Goal: Task Accomplishment & Management: Manage account settings

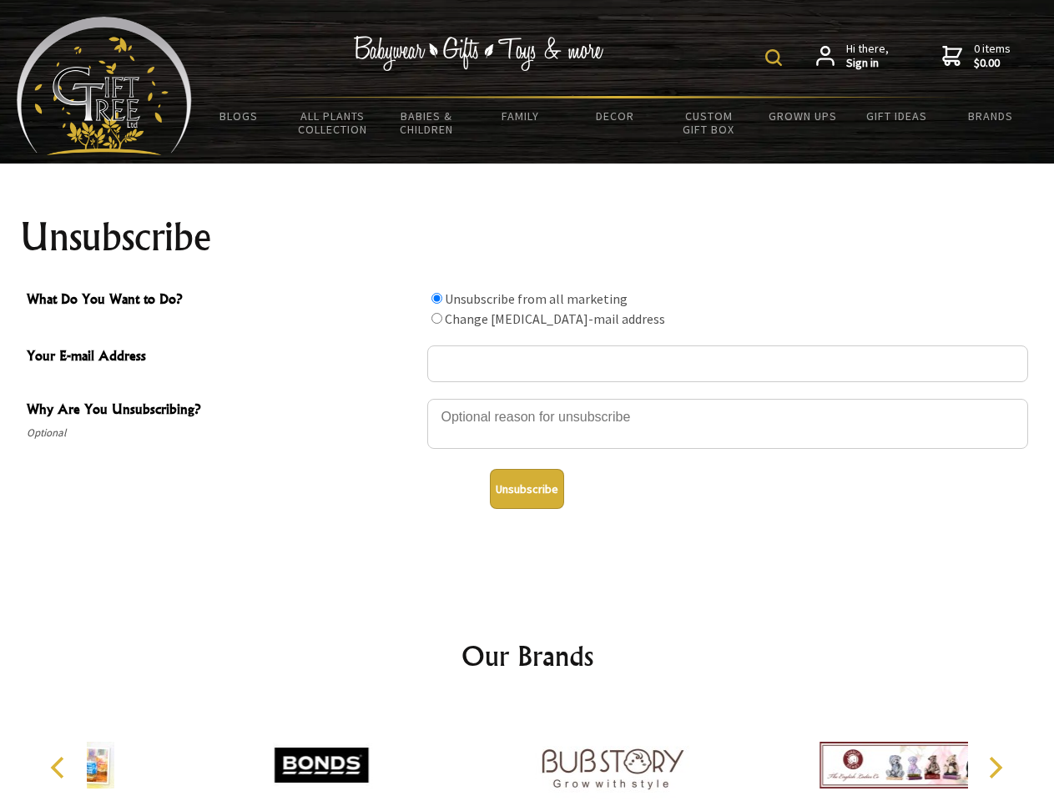
click at [776, 58] on img at bounding box center [773, 57] width 17 height 17
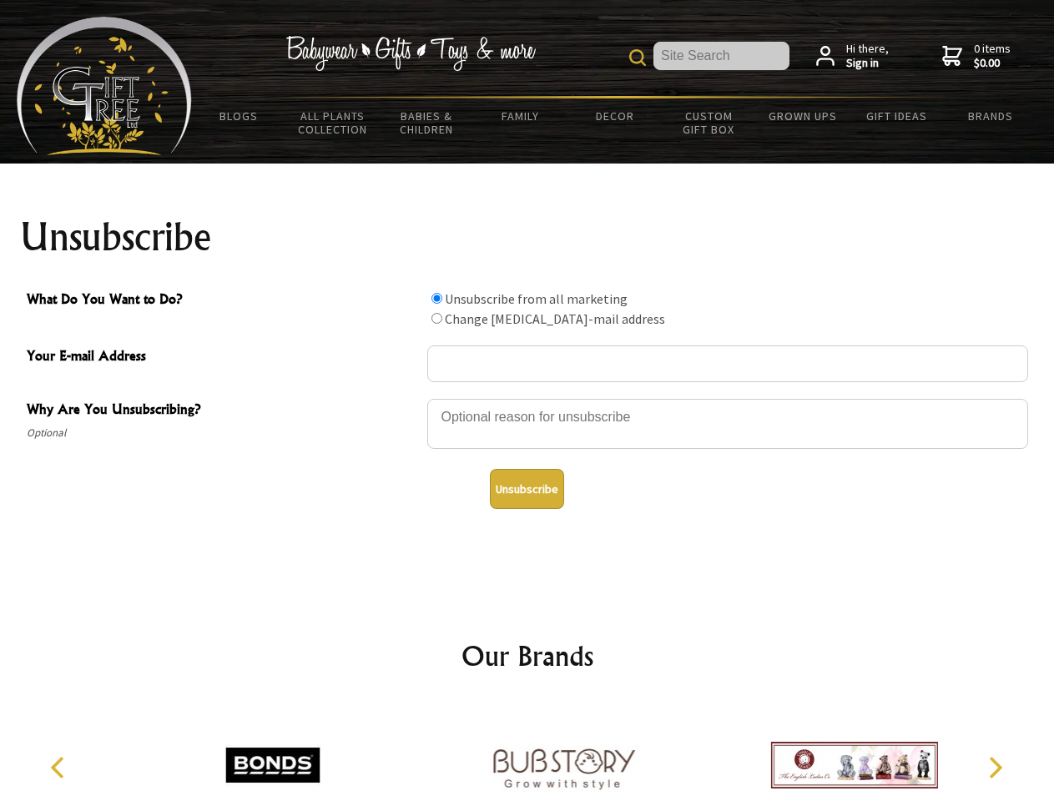
click at [527, 398] on div at bounding box center [727, 426] width 601 height 58
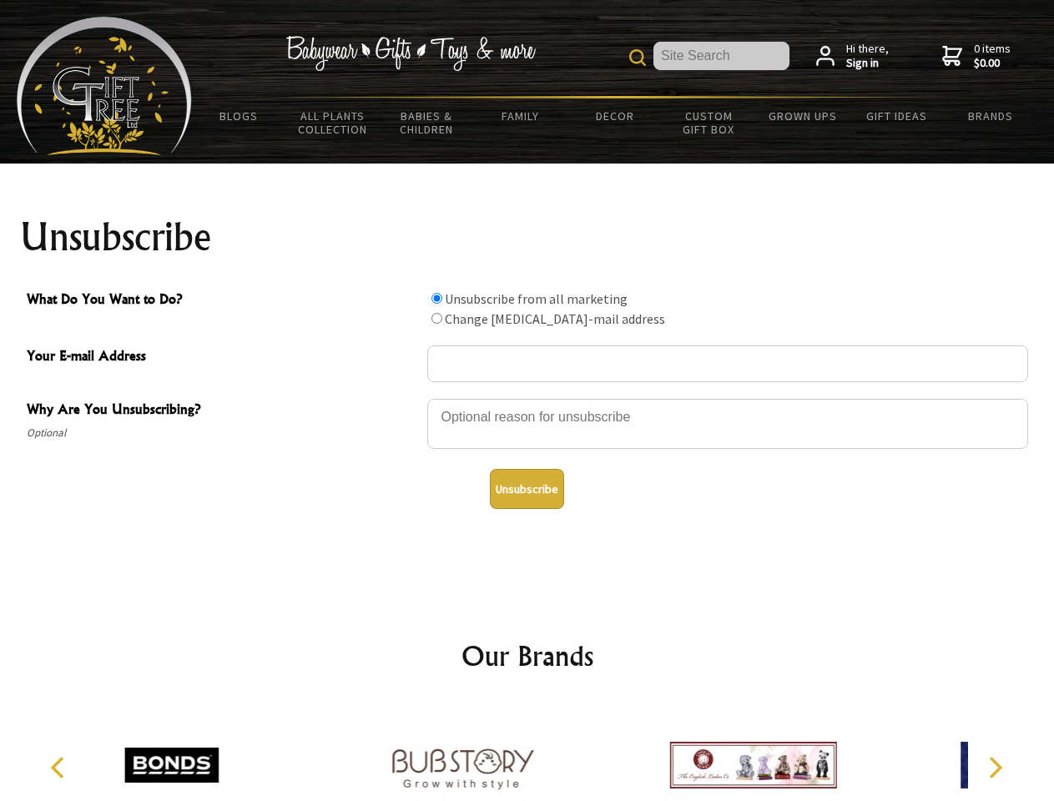
click at [436, 298] on input "What Do You Want to Do?" at bounding box center [436, 298] width 11 height 11
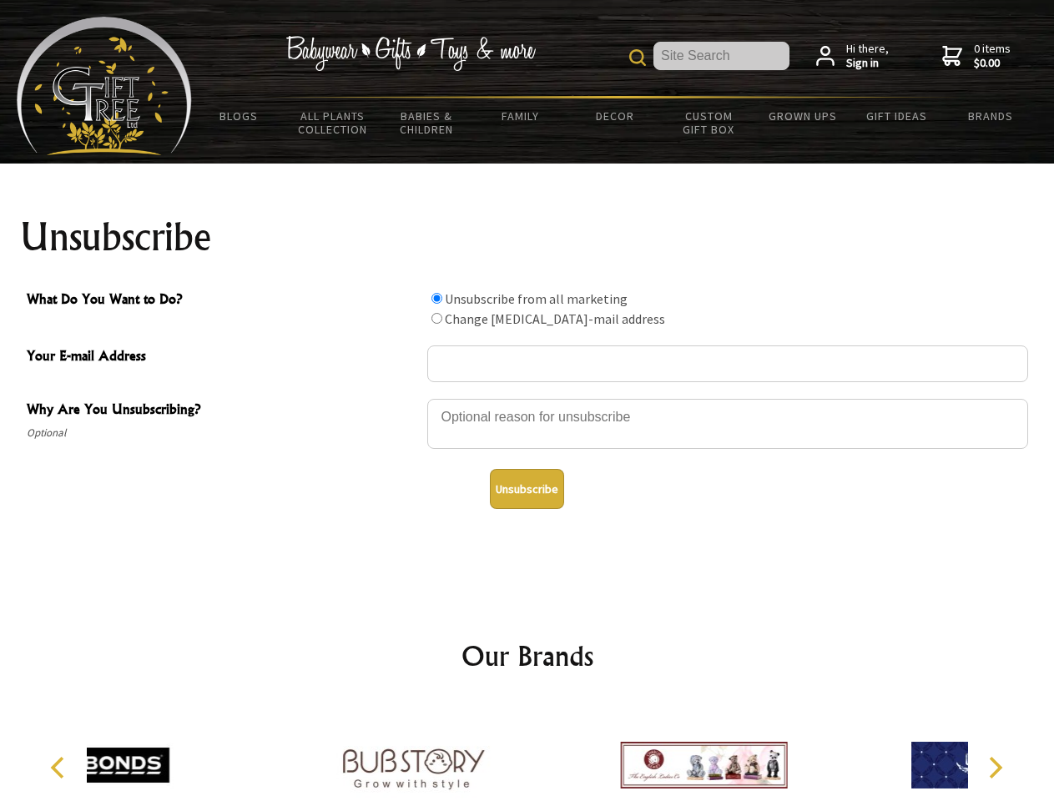
click at [436, 318] on input "What Do You Want to Do?" at bounding box center [436, 318] width 11 height 11
radio input "true"
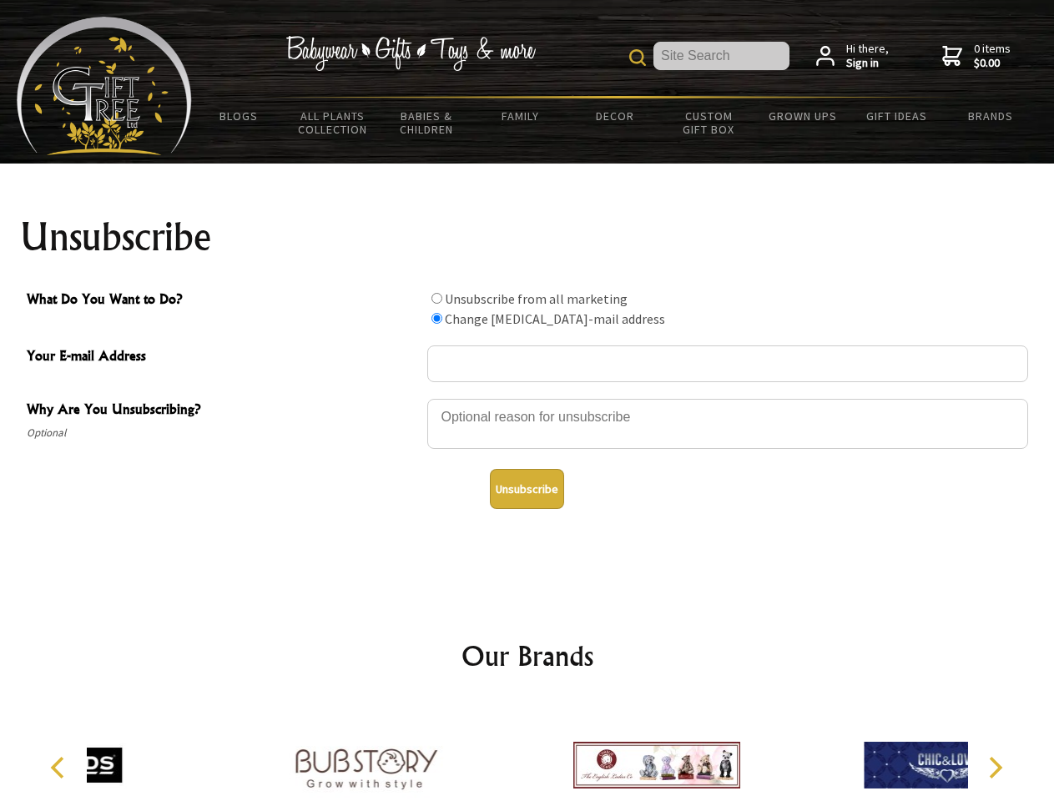
click at [527, 489] on button "Unsubscribe" at bounding box center [527, 489] width 74 height 40
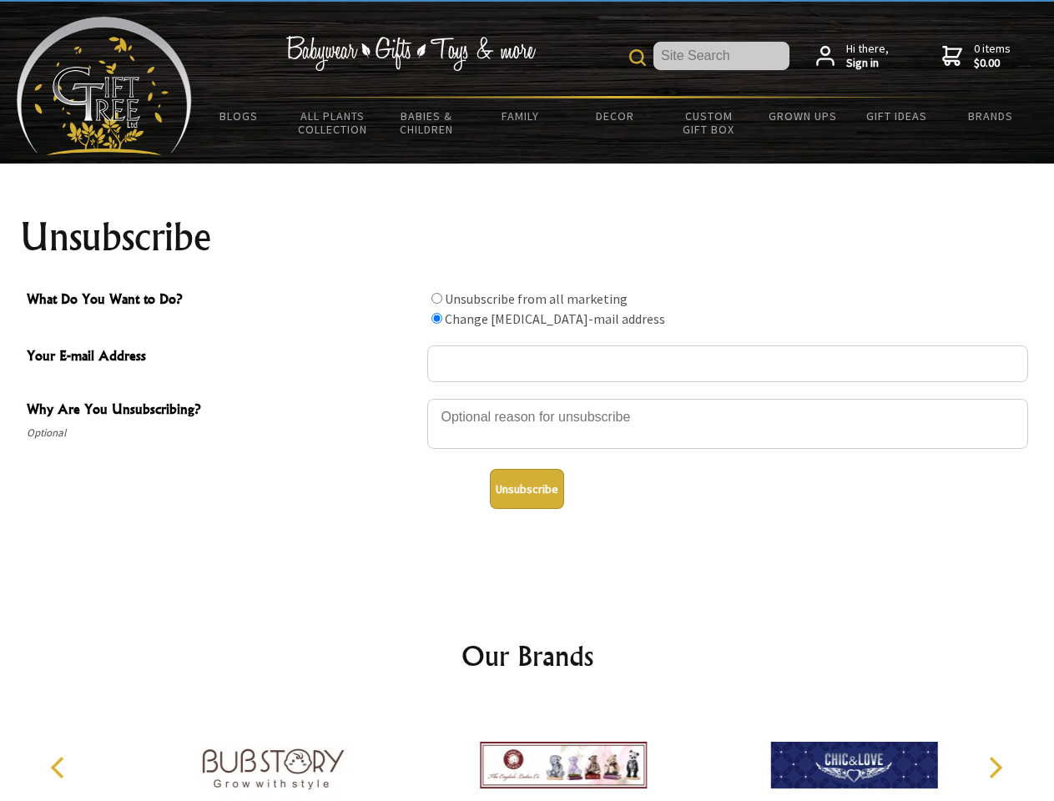
click at [527, 752] on img at bounding box center [563, 765] width 167 height 125
click at [60, 768] on icon "Previous" at bounding box center [59, 768] width 22 height 22
click at [995, 768] on icon "Next" at bounding box center [994, 768] width 22 height 22
